Goal: Task Accomplishment & Management: Complete application form

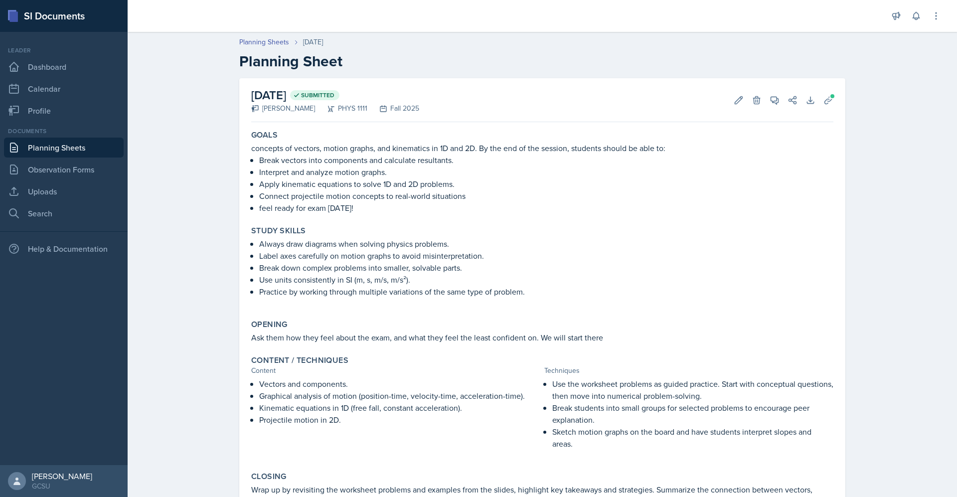
click at [86, 149] on link "Planning Sheets" at bounding box center [64, 148] width 120 height 20
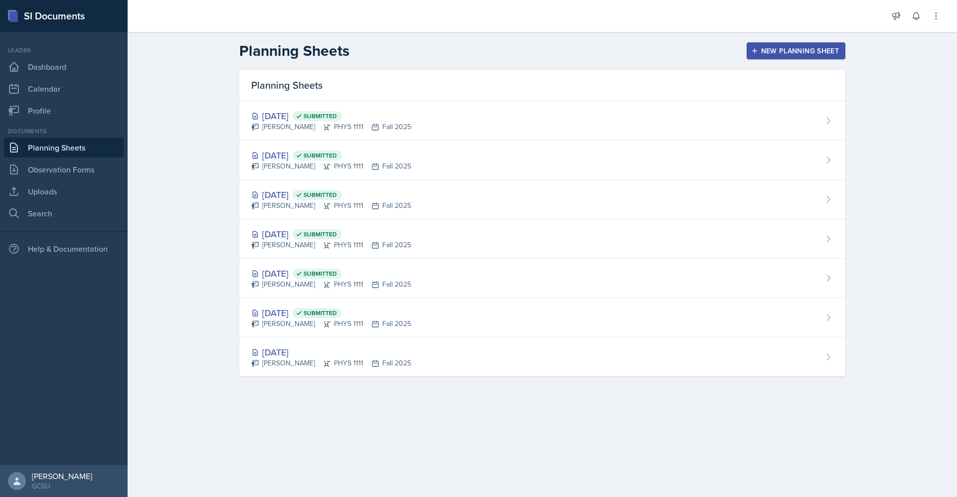
click at [795, 48] on div "New Planning Sheet" at bounding box center [796, 51] width 86 height 8
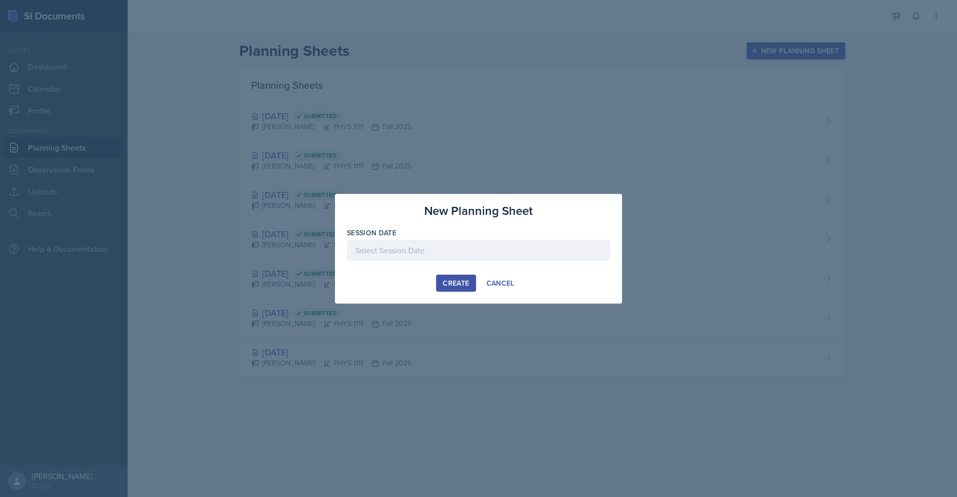
click at [478, 242] on div at bounding box center [478, 250] width 263 height 21
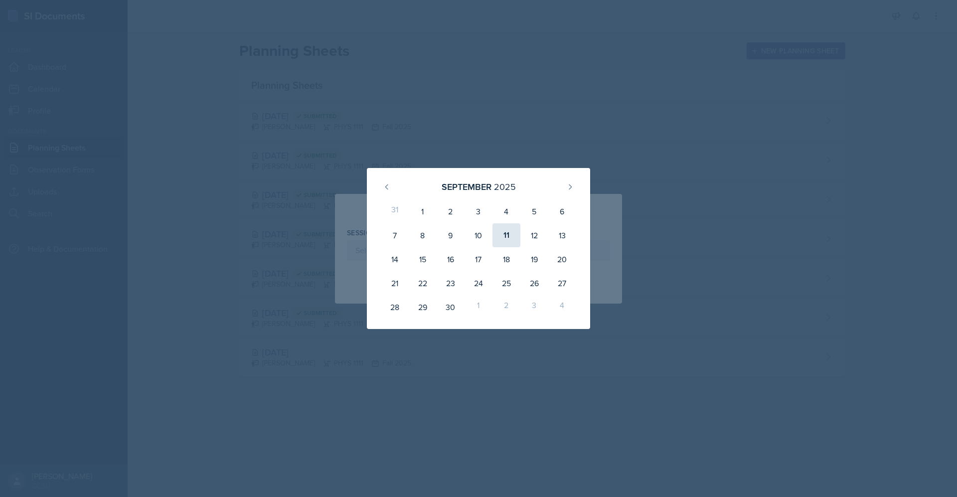
click at [507, 238] on div "11" at bounding box center [507, 235] width 28 height 24
type input "[DATE]"
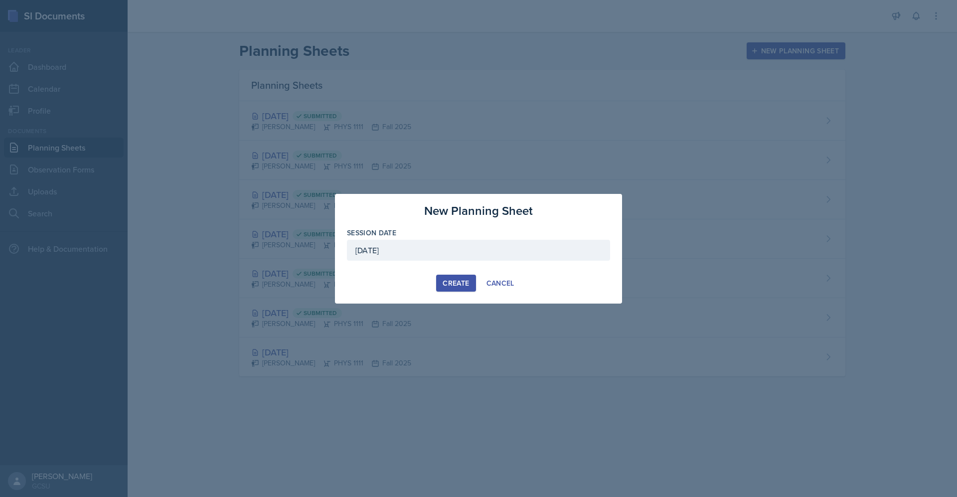
click at [453, 281] on div "Create" at bounding box center [456, 283] width 26 height 8
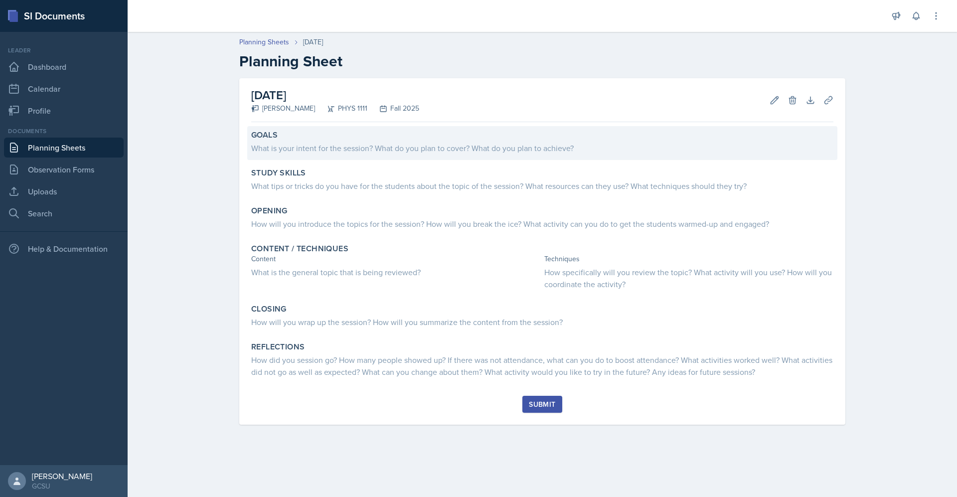
click at [300, 141] on div "What is your intent for the session? What do you plan to cover? What do you pla…" at bounding box center [542, 147] width 582 height 14
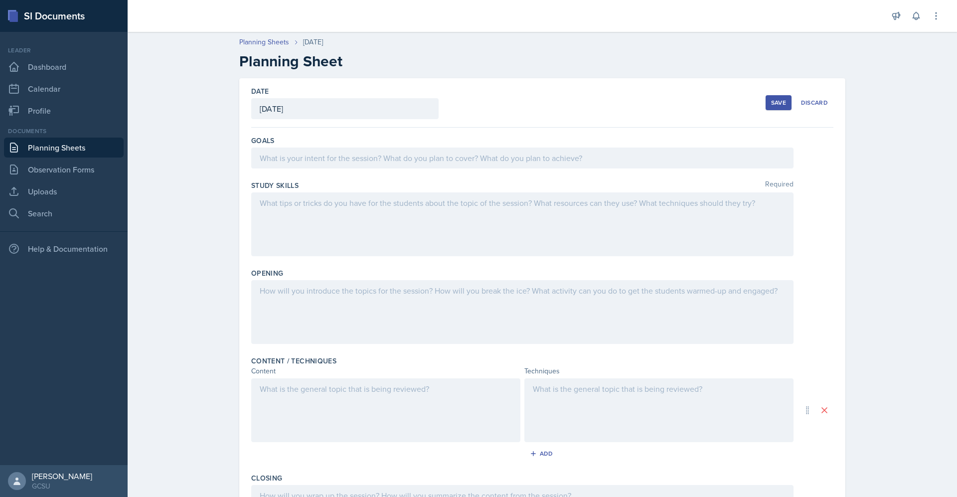
click at [322, 164] on div at bounding box center [522, 158] width 542 height 21
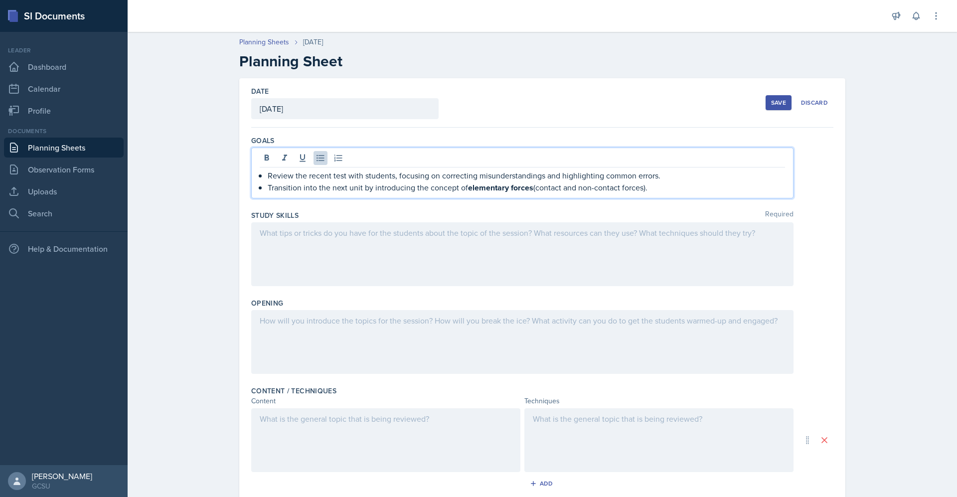
click at [375, 253] on div at bounding box center [522, 254] width 542 height 64
drag, startPoint x: 530, startPoint y: 171, endPoint x: 505, endPoint y: 197, distance: 36.3
click at [505, 197] on div "Review the recent test with students, focusing on correcting misunderstandings …" at bounding box center [522, 173] width 542 height 51
drag, startPoint x: 529, startPoint y: 189, endPoint x: 462, endPoint y: 196, distance: 66.7
click at [462, 196] on div "Review the recent test with students, focusing on correcting misunderstandings …" at bounding box center [522, 173] width 542 height 51
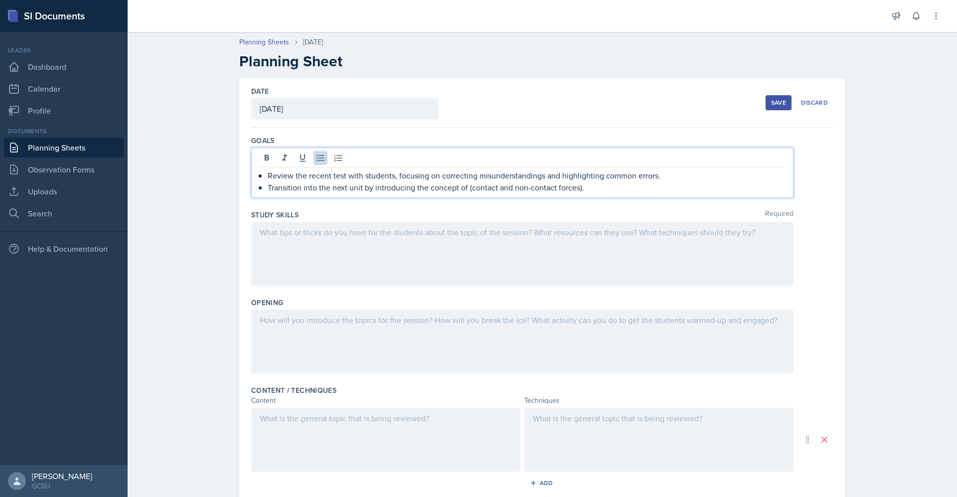
click at [557, 241] on div at bounding box center [522, 254] width 542 height 64
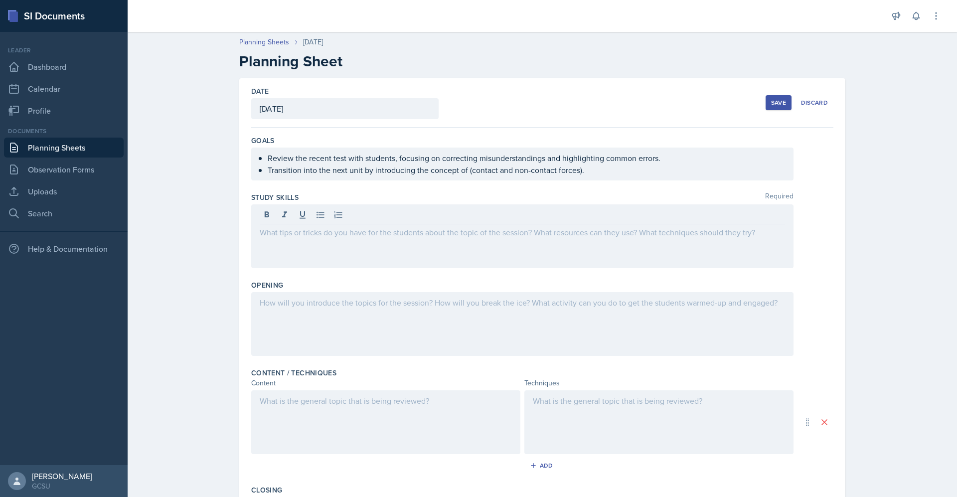
click at [302, 224] on div at bounding box center [522, 236] width 542 height 64
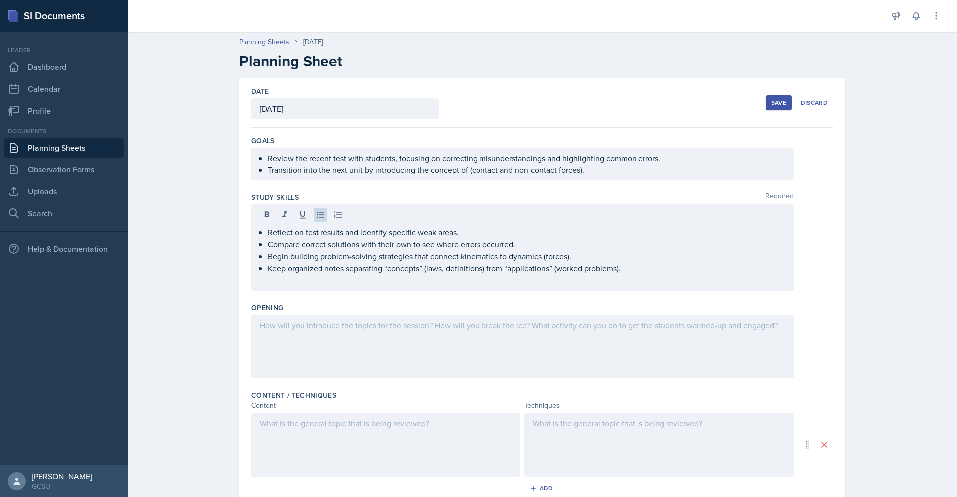
click at [477, 335] on div at bounding box center [522, 347] width 542 height 64
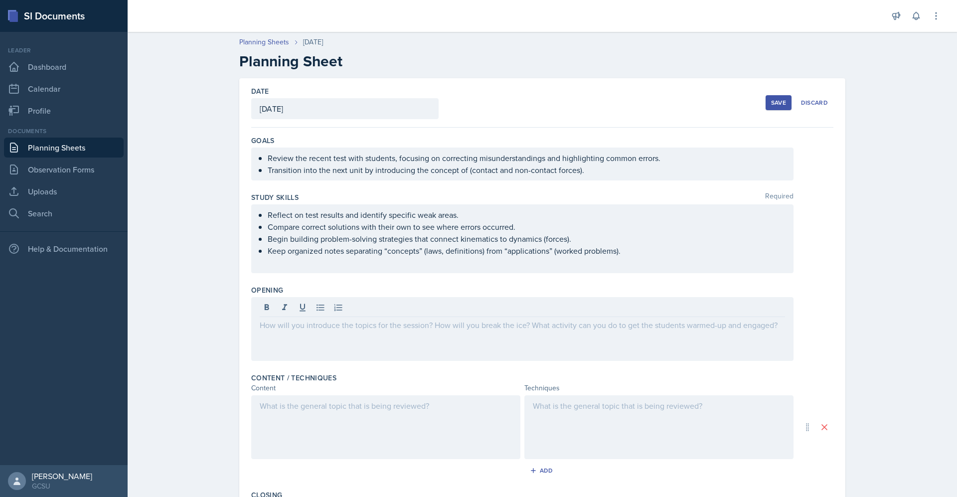
click at [367, 339] on div at bounding box center [522, 329] width 542 height 64
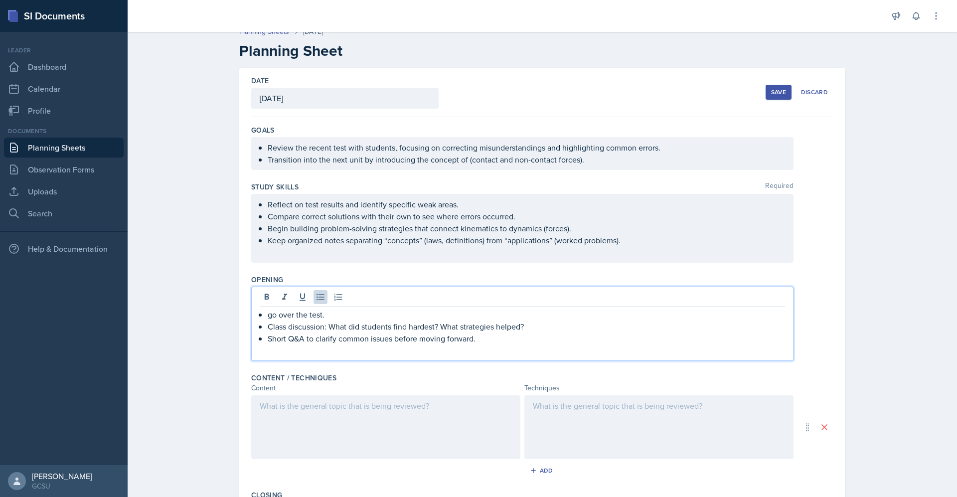
click at [421, 430] on div at bounding box center [385, 427] width 269 height 64
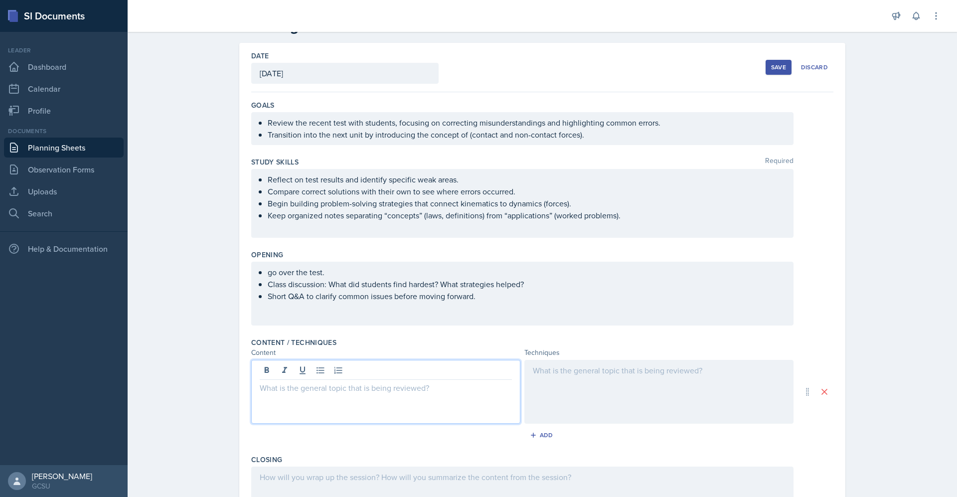
scroll to position [55, 0]
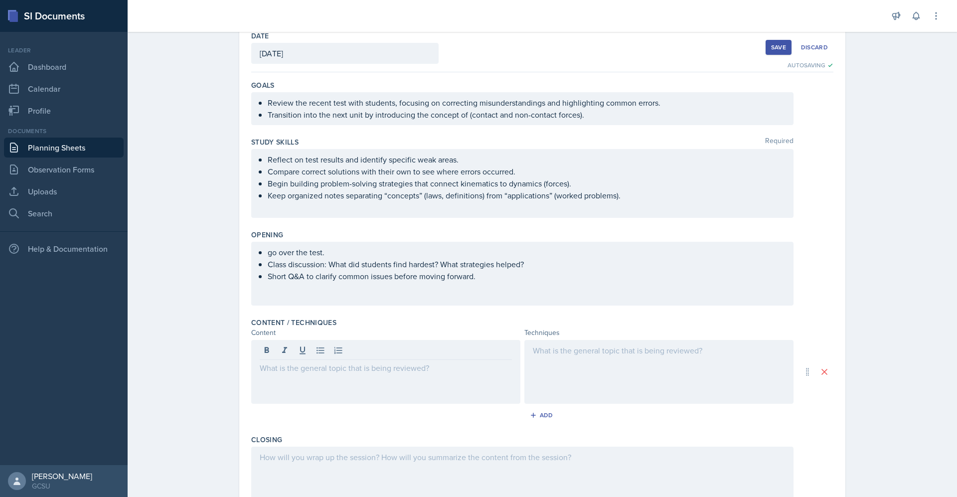
click at [364, 373] on p at bounding box center [386, 368] width 252 height 12
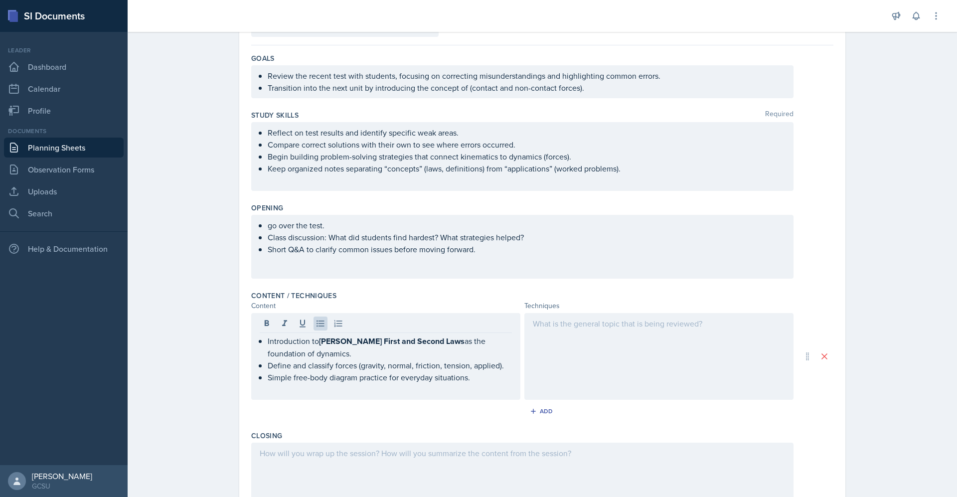
click at [548, 352] on div at bounding box center [659, 356] width 269 height 87
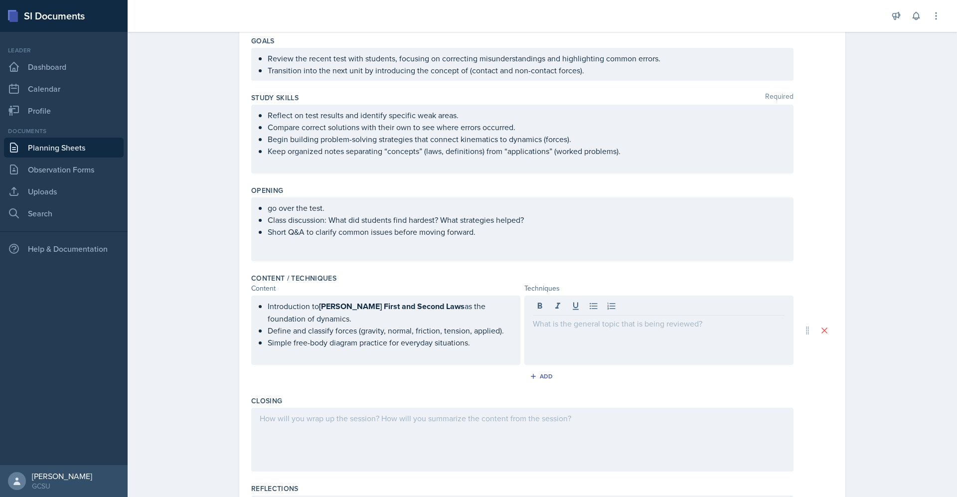
click at [332, 378] on div "Add" at bounding box center [542, 378] width 582 height 19
click at [592, 332] on div at bounding box center [659, 330] width 269 height 69
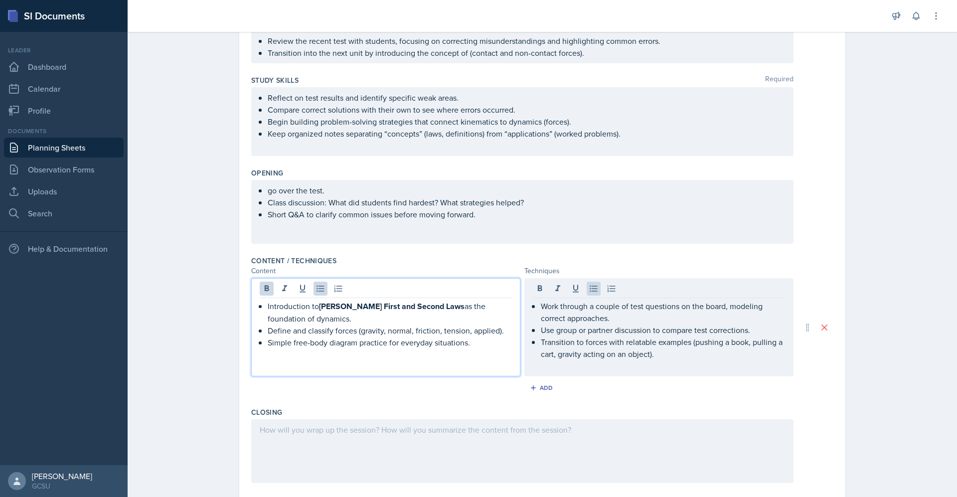
drag, startPoint x: 431, startPoint y: 290, endPoint x: 338, endPoint y: 313, distance: 96.0
click at [338, 313] on p "Introduction to [PERSON_NAME] First and Second Laws as the foundation of dynami…" at bounding box center [390, 312] width 244 height 24
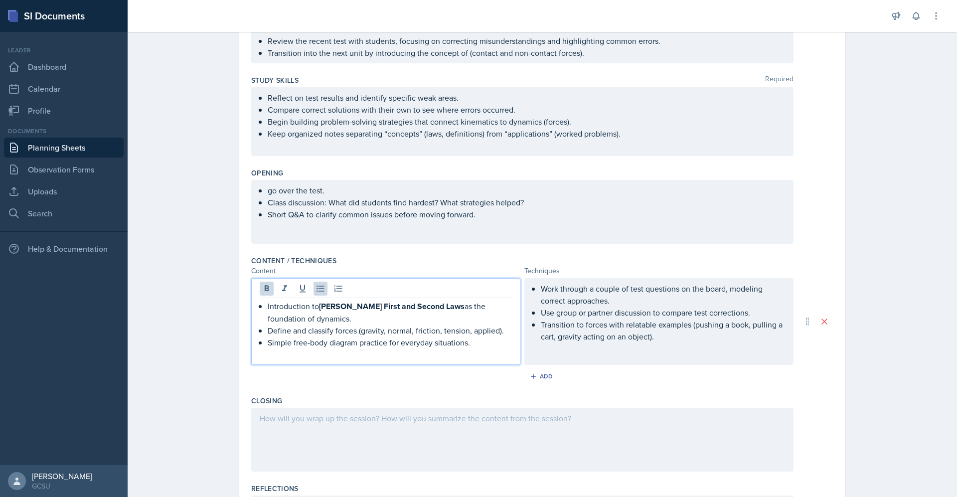
click at [428, 302] on strong "[PERSON_NAME] First and Second Laws" at bounding box center [392, 306] width 146 height 11
drag, startPoint x: 431, startPoint y: 306, endPoint x: 316, endPoint y: 306, distance: 114.7
click at [319, 306] on strong "[PERSON_NAME] First and Second Laws" at bounding box center [392, 306] width 146 height 11
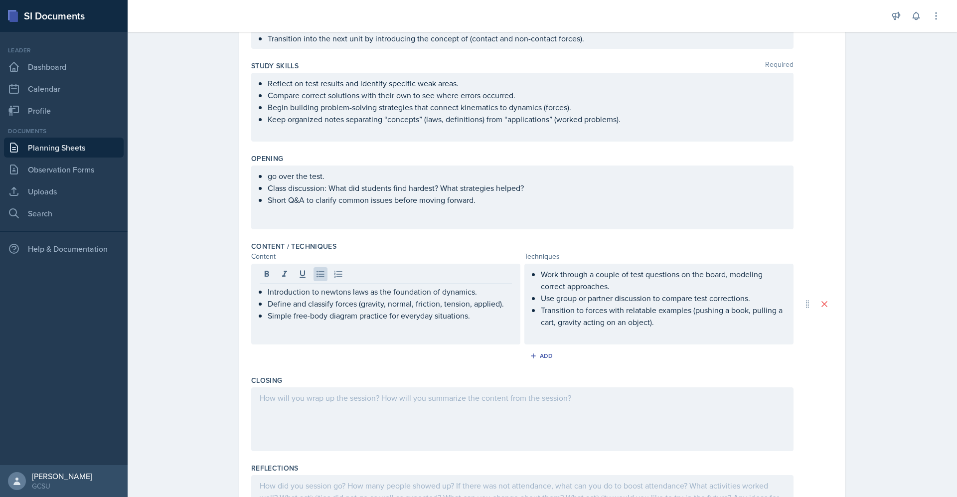
click at [600, 407] on div at bounding box center [522, 419] width 542 height 64
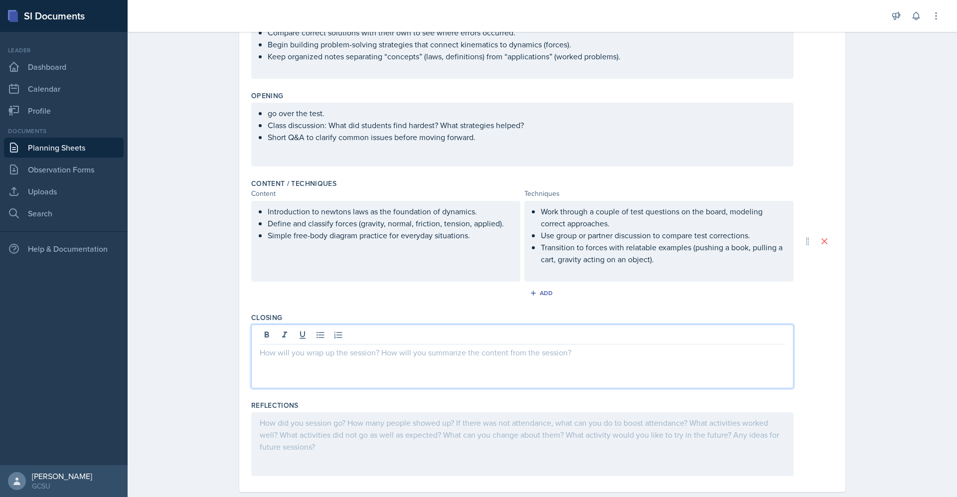
scroll to position [195, 0]
click at [315, 356] on p at bounding box center [523, 352] width 526 height 12
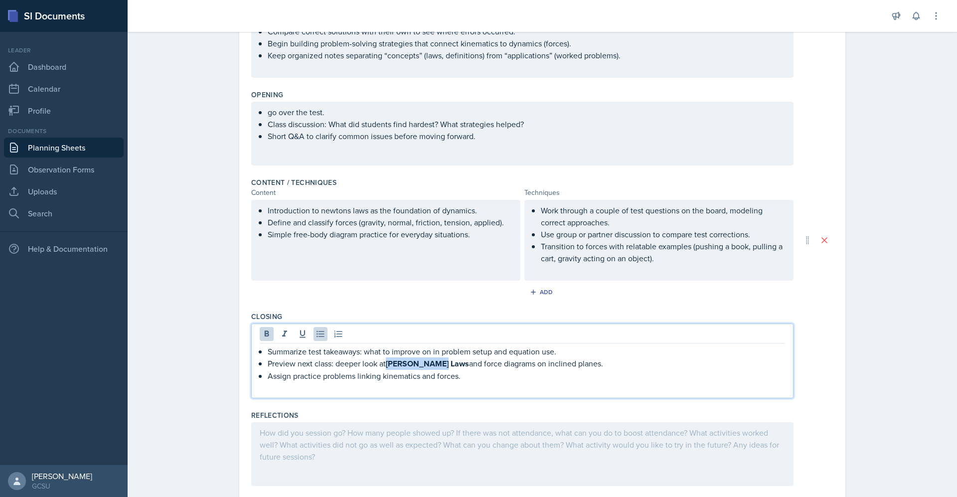
drag, startPoint x: 436, startPoint y: 366, endPoint x: 382, endPoint y: 366, distance: 53.9
click at [382, 366] on p "Preview next class: deeper look at [PERSON_NAME] Laws and force diagrams on inc…" at bounding box center [527, 364] width 518 height 12
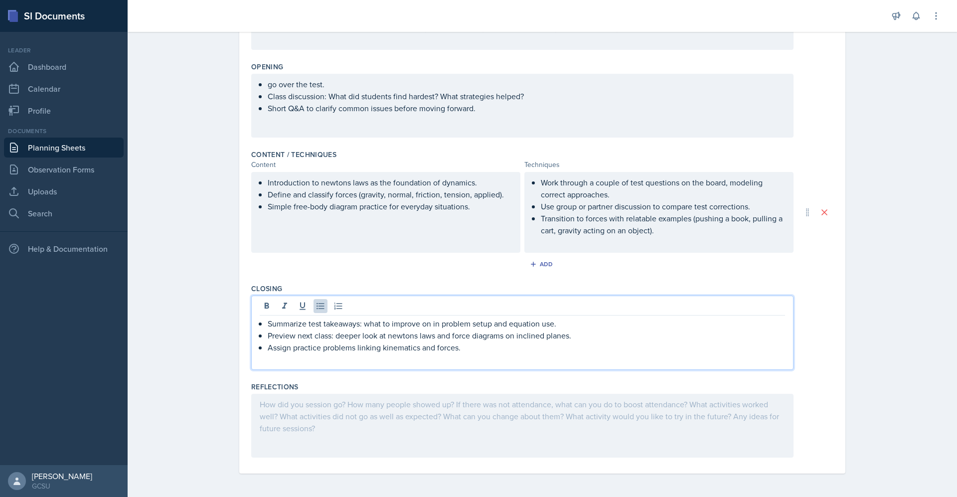
click at [527, 433] on div at bounding box center [522, 426] width 542 height 64
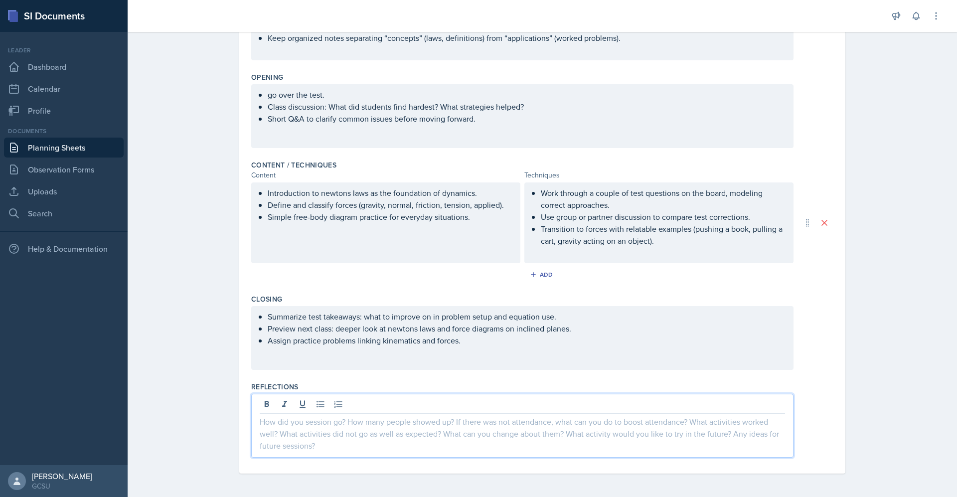
scroll to position [223, 0]
click at [484, 345] on p "Assign practice problems linking kinematics and forces." at bounding box center [527, 340] width 518 height 12
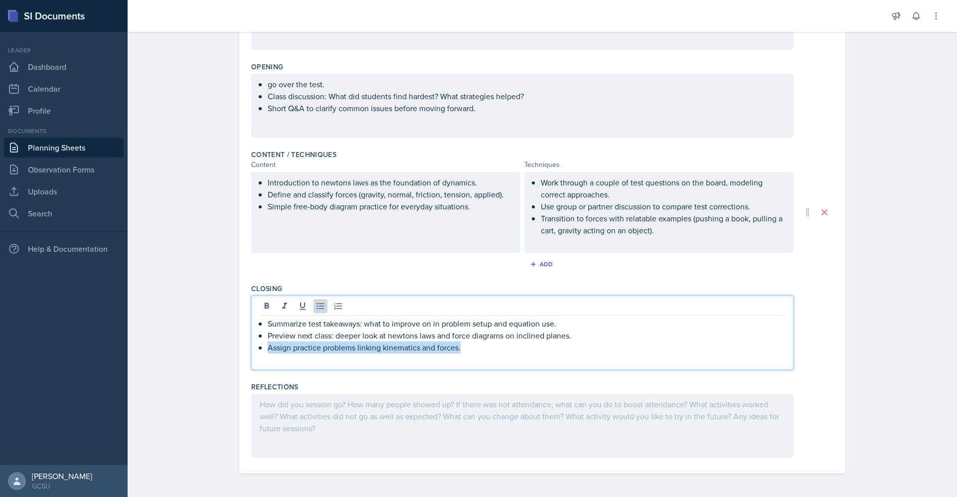
drag, startPoint x: 484, startPoint y: 349, endPoint x: 259, endPoint y: 349, distance: 224.9
click at [260, 349] on div "Summarize test takeaways: what to improve on in problem setup and equation use.…" at bounding box center [523, 342] width 526 height 48
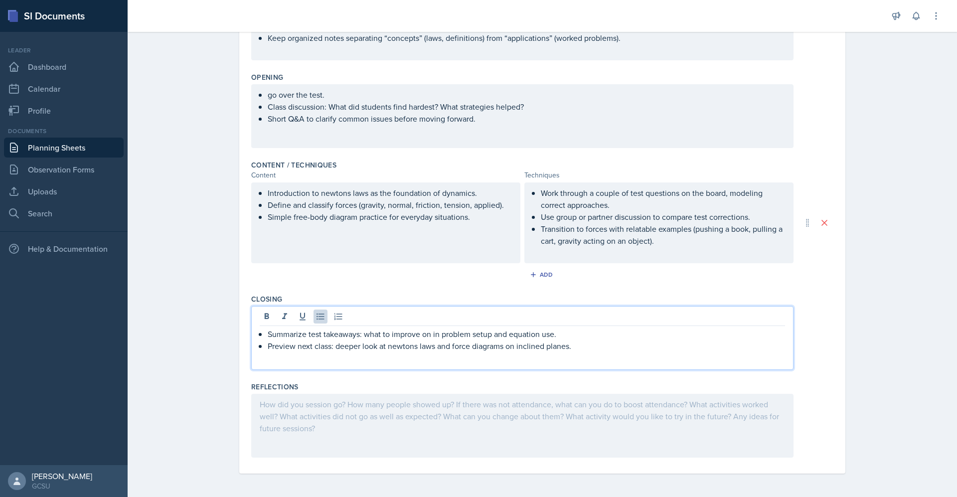
click at [387, 450] on div at bounding box center [522, 426] width 542 height 64
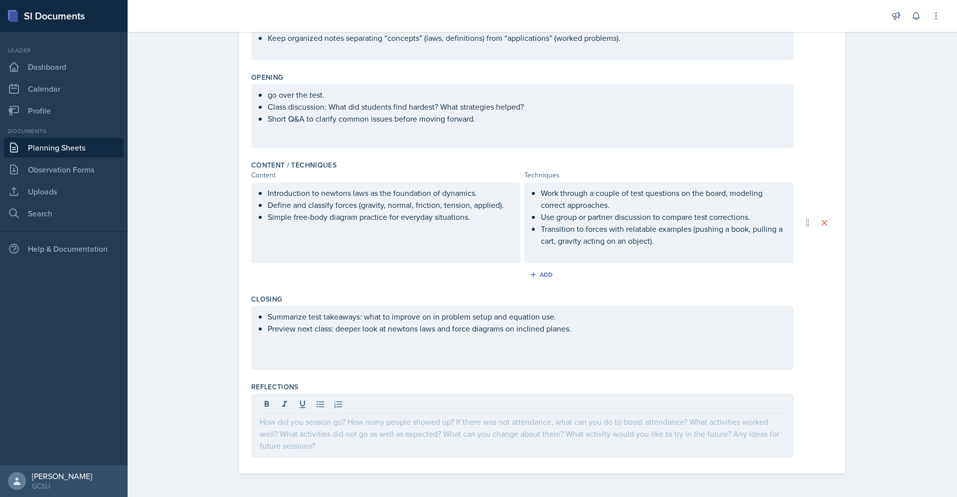
click at [320, 303] on div "Closing" at bounding box center [542, 299] width 582 height 10
click at [31, 188] on link "Uploads" at bounding box center [64, 191] width 120 height 20
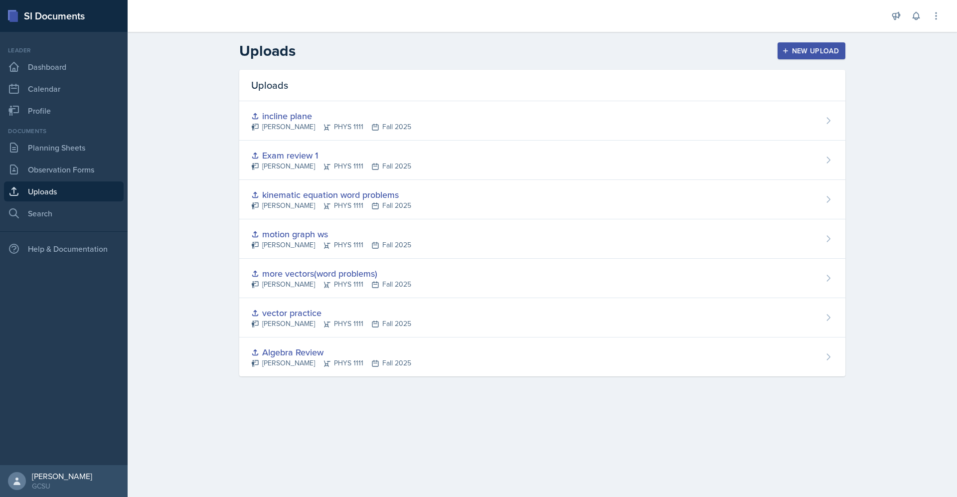
click at [807, 52] on div "New Upload" at bounding box center [811, 51] width 55 height 8
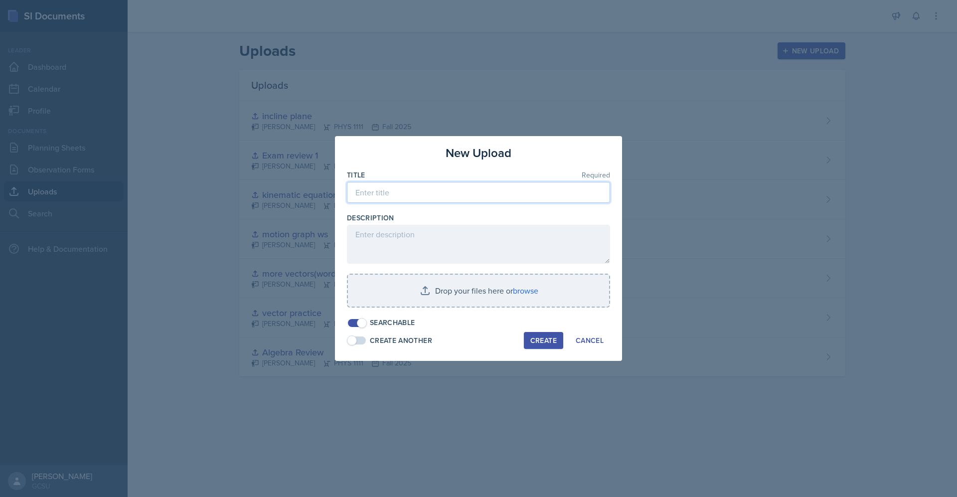
click at [433, 191] on input at bounding box center [478, 192] width 263 height 21
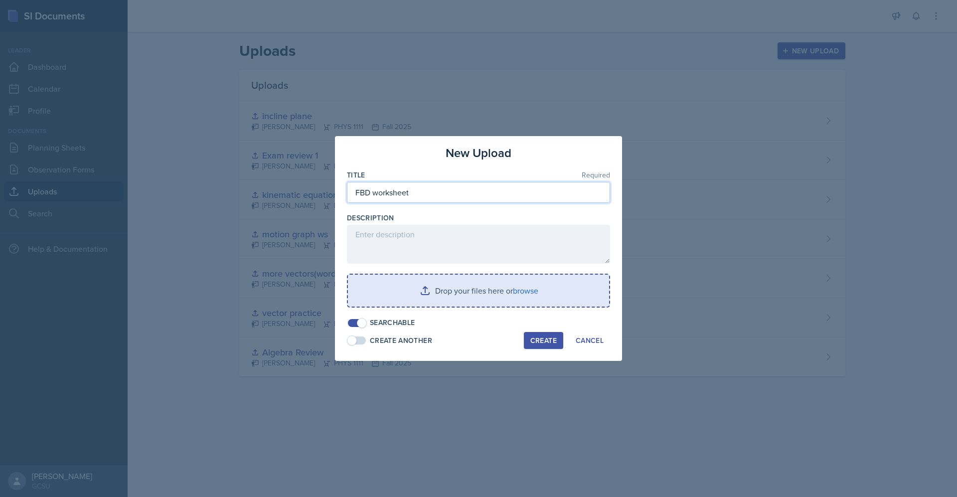
type input "FBD worksheet"
click at [482, 288] on input "file" at bounding box center [478, 291] width 261 height 32
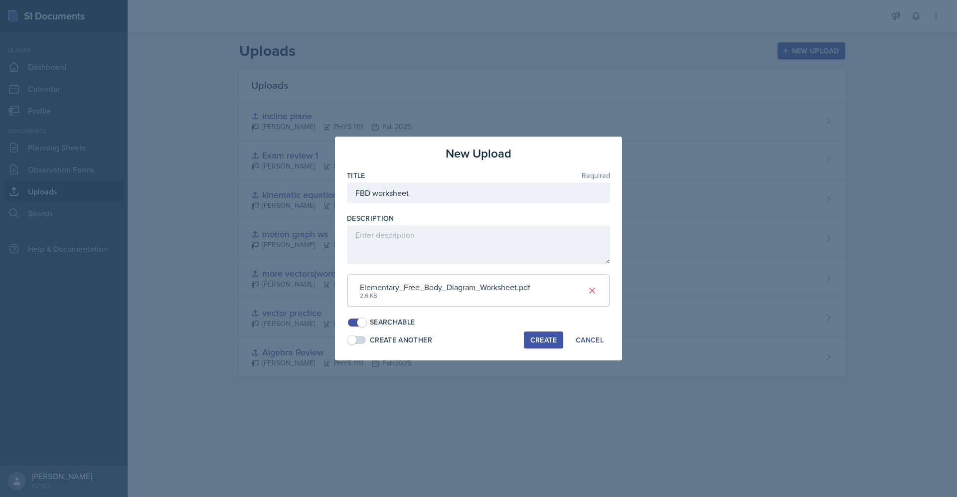
click at [543, 341] on div "Create" at bounding box center [544, 340] width 26 height 8
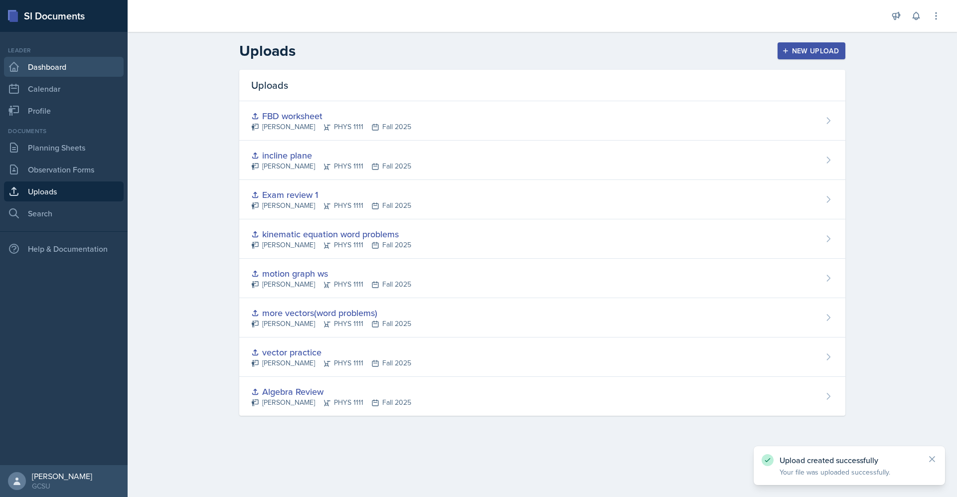
click at [75, 68] on link "Dashboard" at bounding box center [64, 67] width 120 height 20
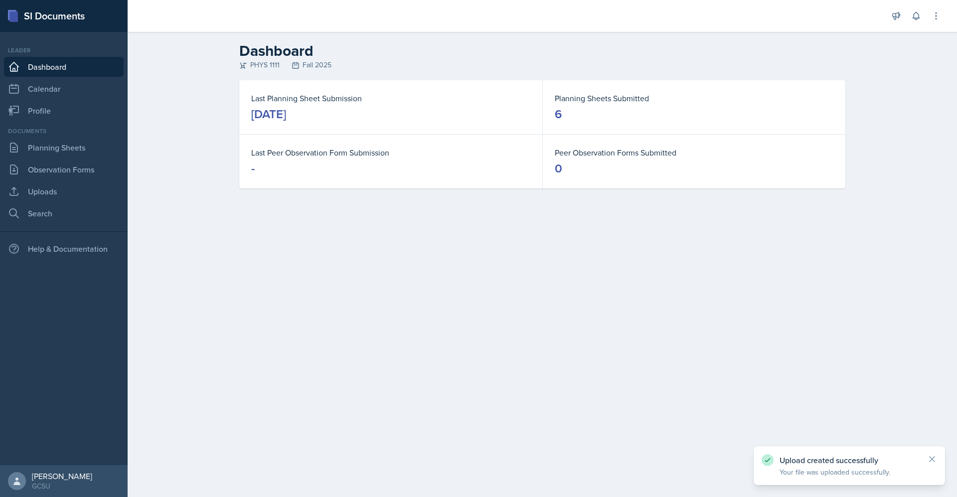
click at [286, 112] on div "[DATE]" at bounding box center [268, 114] width 35 height 16
click at [94, 150] on link "Planning Sheets" at bounding box center [64, 148] width 120 height 20
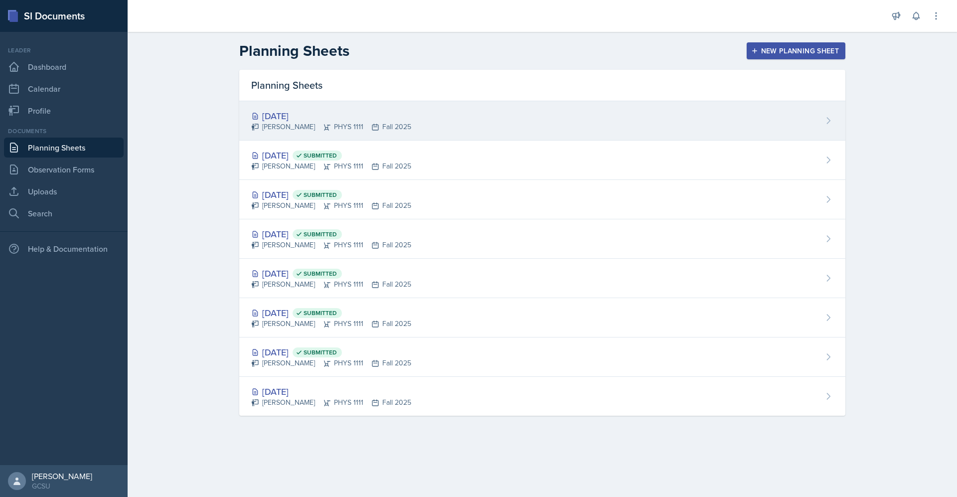
click at [389, 117] on div "[DATE]" at bounding box center [331, 115] width 160 height 13
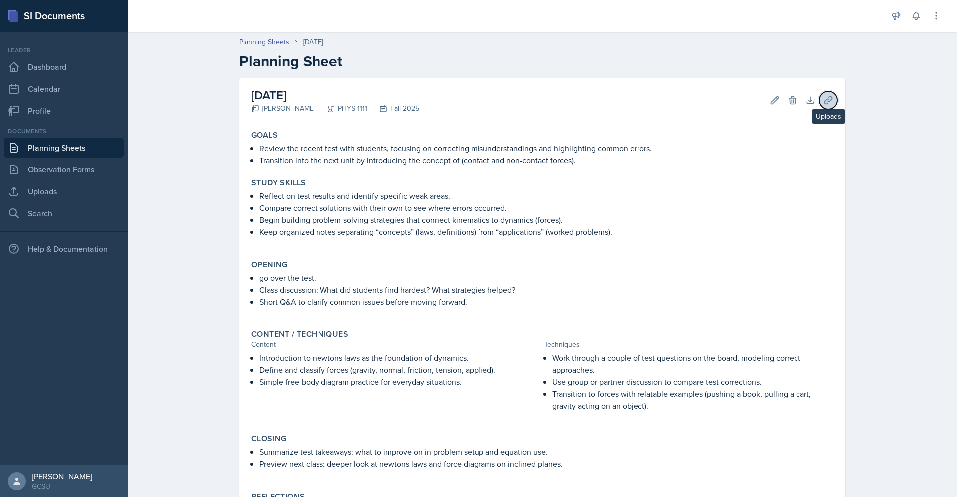
click at [826, 99] on icon at bounding box center [828, 99] width 7 height 7
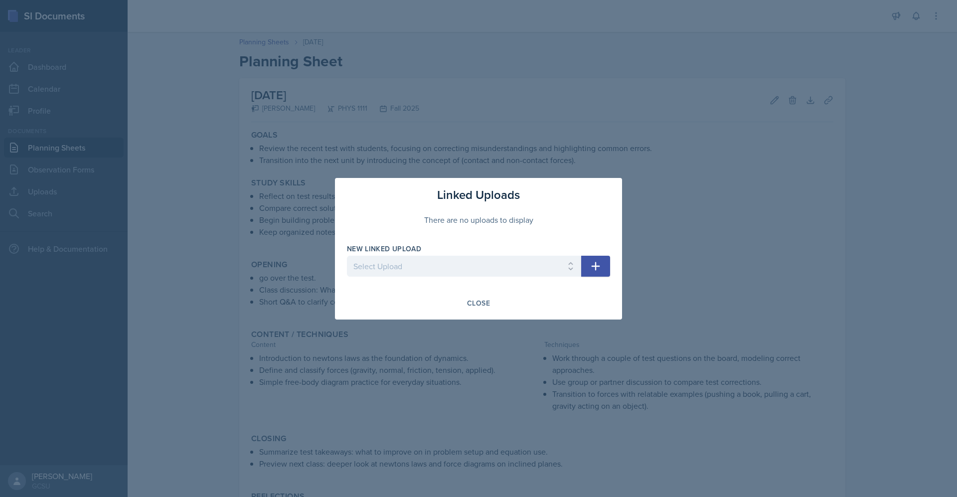
click at [441, 277] on div at bounding box center [464, 282] width 234 height 10
click at [440, 273] on select "Select Upload Algebra Review vector practice more vectors(word problems) motion…" at bounding box center [464, 266] width 234 height 21
select select "cc390428-9829-4f7d-85ac-5a534e271cdf"
click at [347, 256] on select "Select Upload Algebra Review vector practice more vectors(word problems) motion…" at bounding box center [464, 266] width 234 height 21
click at [481, 302] on div "Close" at bounding box center [478, 303] width 23 height 8
